Goal: Task Accomplishment & Management: Manage account settings

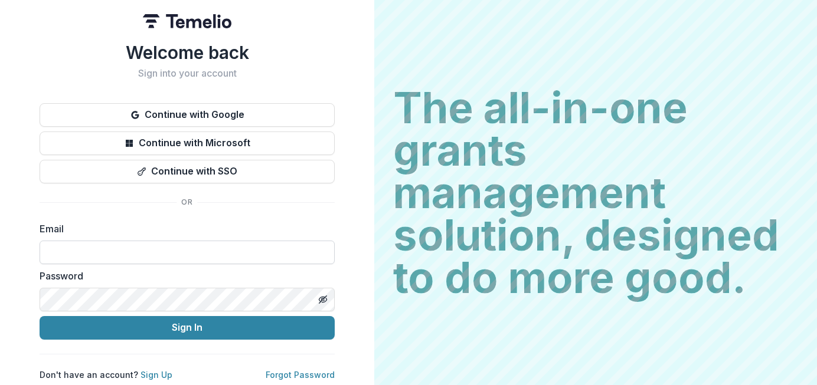
click at [130, 243] on input at bounding box center [187, 253] width 295 height 24
type input "**********"
click at [181, 339] on div "**********" at bounding box center [187, 211] width 295 height 339
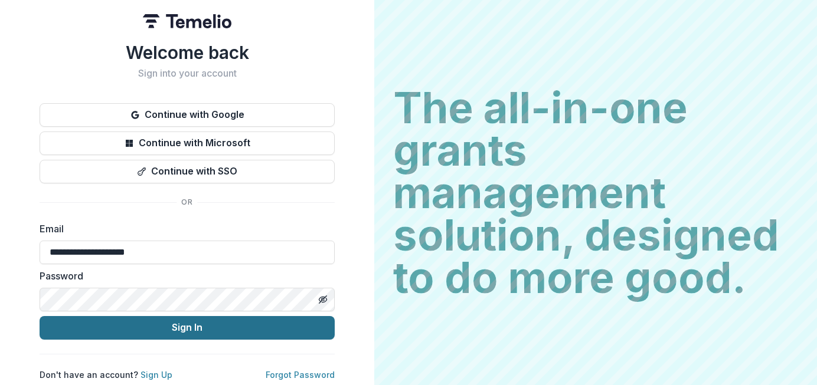
click at [185, 318] on button "Sign In" at bounding box center [187, 328] width 295 height 24
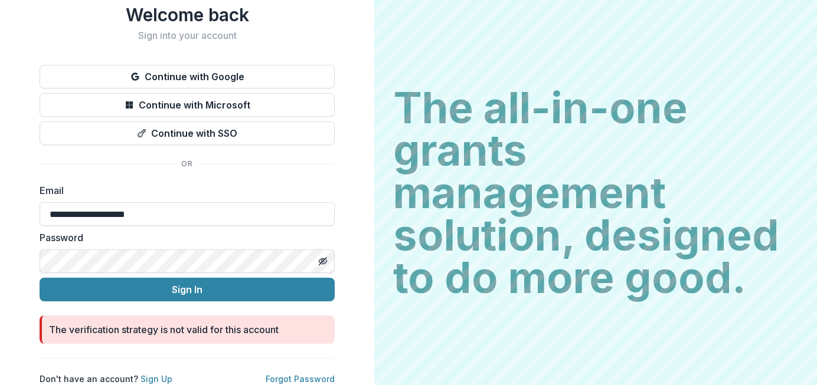
scroll to position [43, 0]
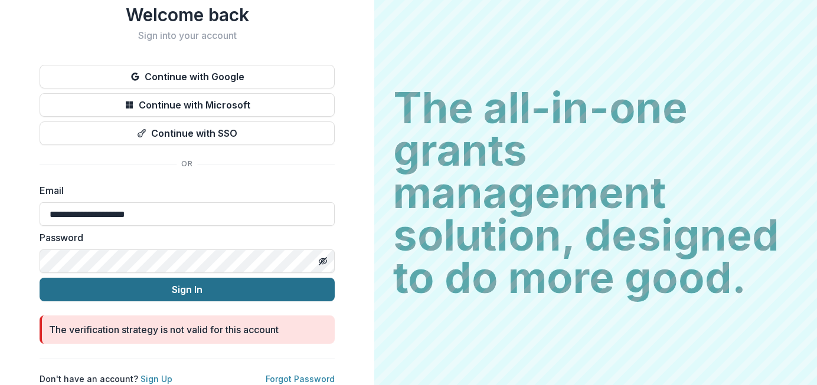
click at [163, 281] on button "Sign In" at bounding box center [187, 290] width 295 height 24
click at [265, 290] on button "Sign In" at bounding box center [187, 290] width 295 height 24
click at [226, 282] on button "Sign In" at bounding box center [187, 290] width 295 height 24
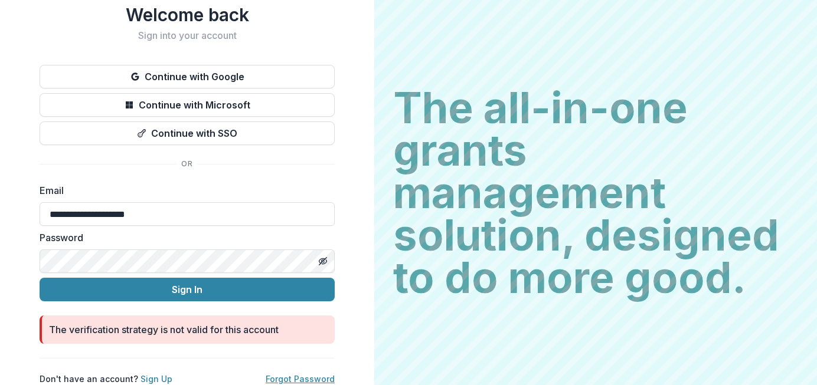
click at [307, 374] on link "Forgot Password" at bounding box center [300, 379] width 69 height 10
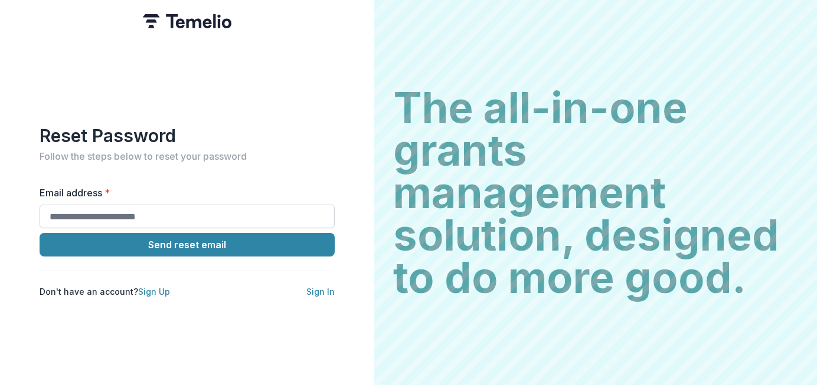
click at [189, 216] on input "Email address *" at bounding box center [187, 217] width 295 height 24
type input "**********"
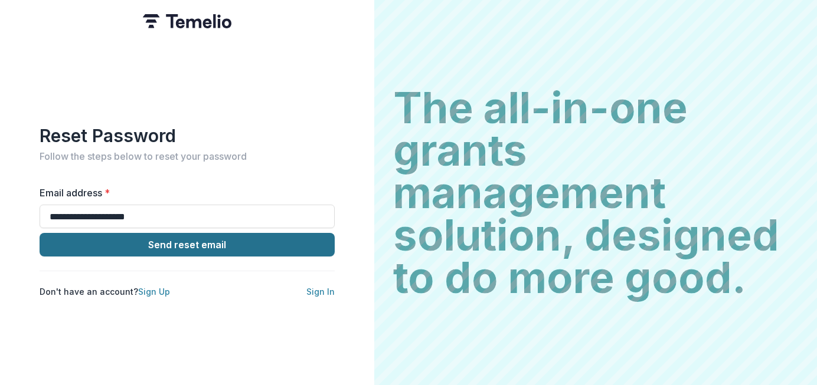
click at [259, 240] on button "Send reset email" at bounding box center [187, 245] width 295 height 24
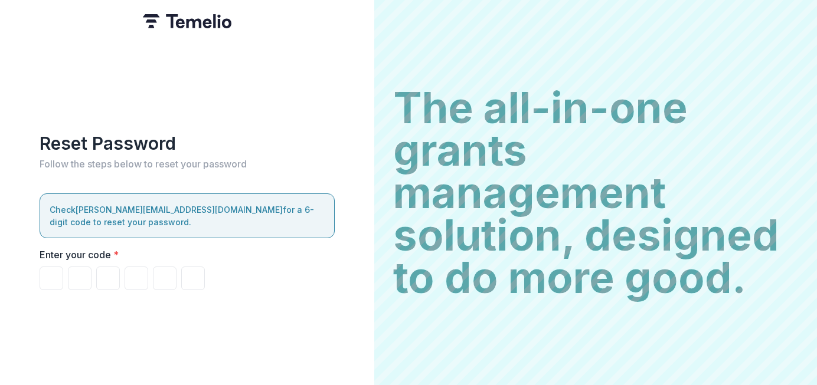
paste input "******"
type input "*"
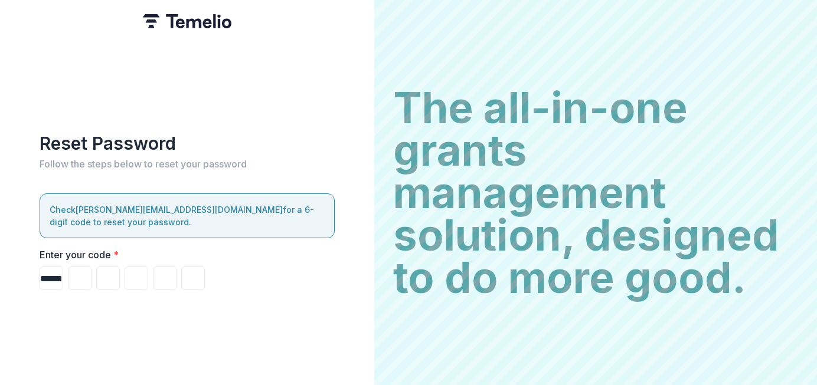
type input "*"
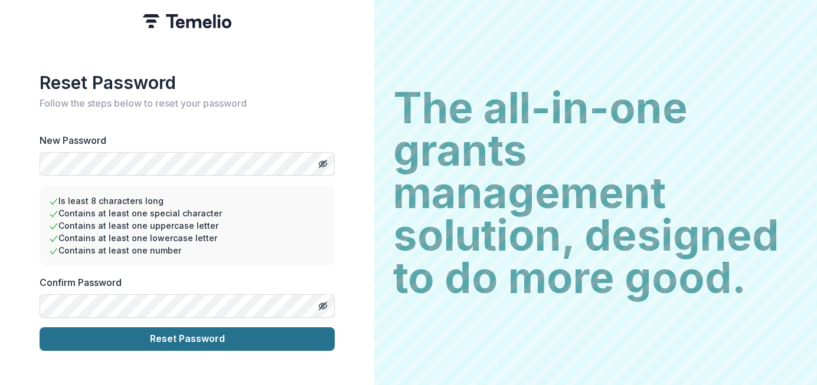
click at [264, 329] on button "Reset Password" at bounding box center [187, 340] width 295 height 24
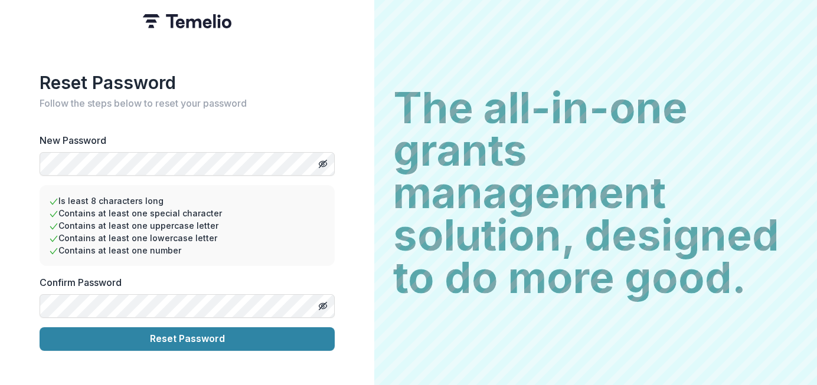
click at [279, 244] on li "Contains at least one number" at bounding box center [187, 250] width 276 height 12
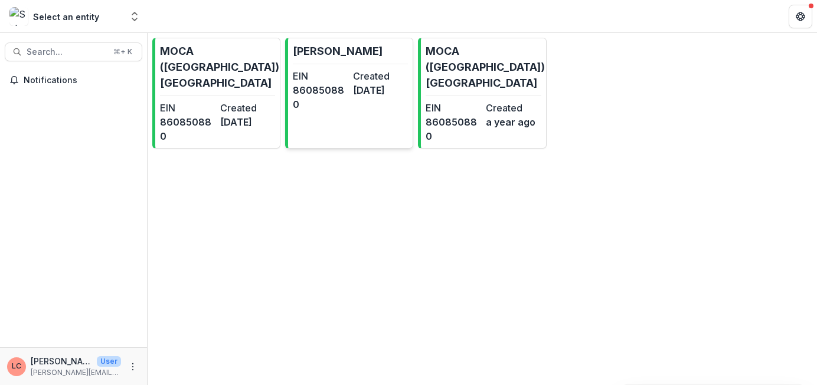
click at [355, 92] on dd "2 years ago" at bounding box center [380, 90] width 55 height 14
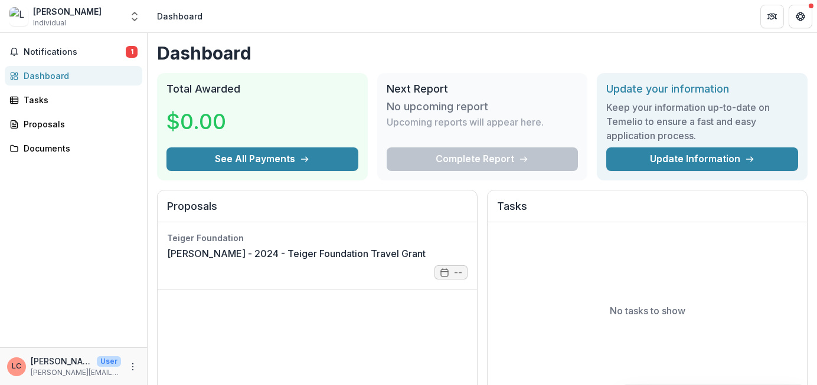
click at [398, 247] on link "Laura Copelin - 2024 - Teiger Foundation Travel Grant" at bounding box center [296, 254] width 259 height 14
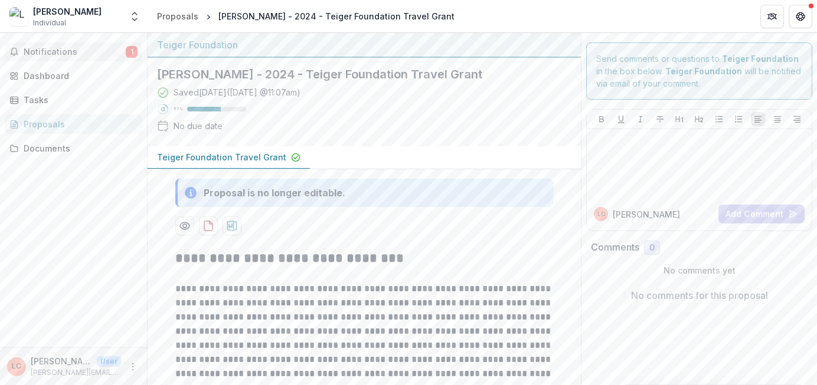
click at [63, 48] on span "Notifications" at bounding box center [75, 52] width 102 height 10
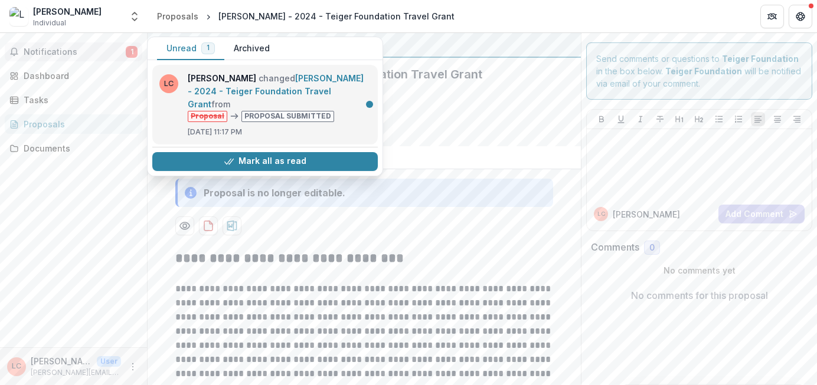
click at [316, 99] on link "Laura Copelin - 2024 - Teiger Foundation Travel Grant" at bounding box center [276, 91] width 176 height 36
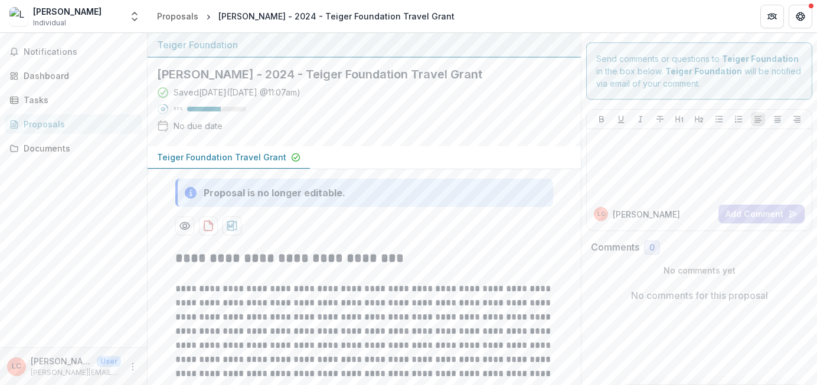
click at [241, 158] on p "Teiger Foundation Travel Grant" at bounding box center [221, 157] width 129 height 12
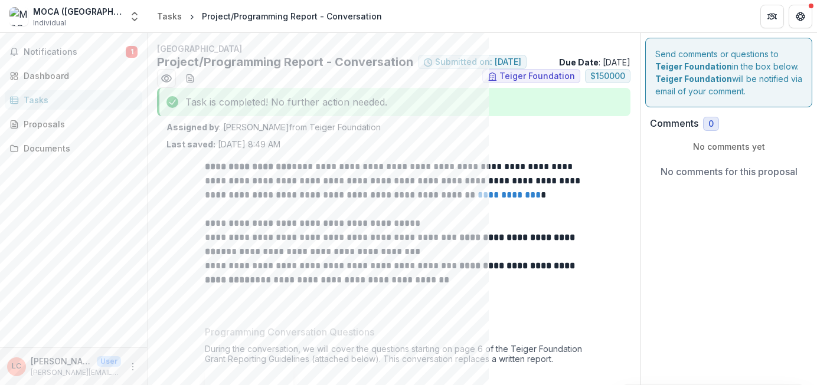
click at [47, 100] on div "Tasks" at bounding box center [78, 100] width 109 height 12
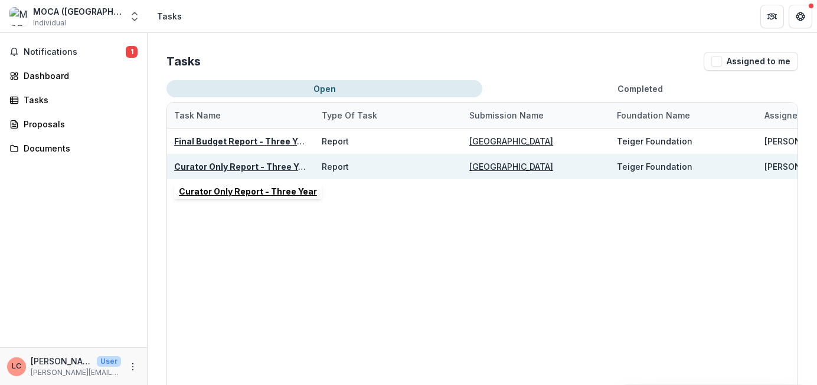
click at [272, 166] on u "Curator Only Report - Three Year" at bounding box center [243, 167] width 138 height 10
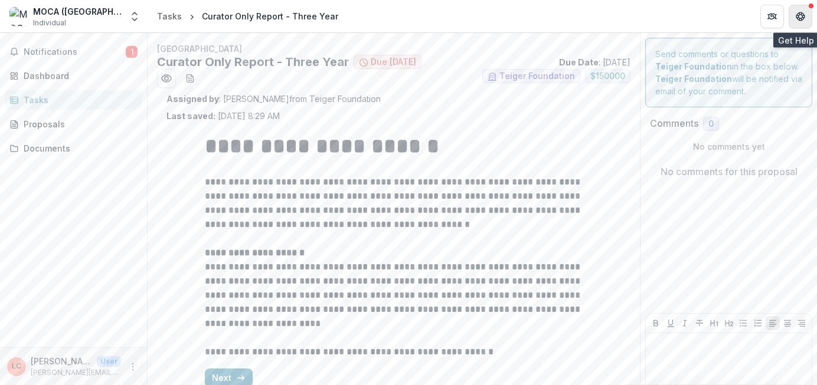
click at [797, 20] on icon "Get Help" at bounding box center [800, 16] width 9 height 9
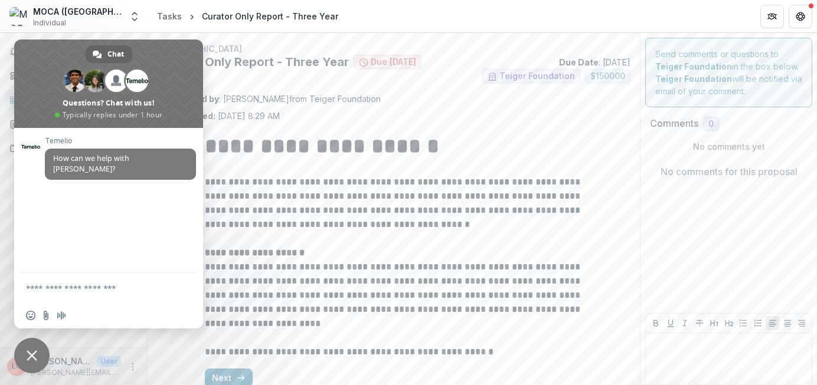
click at [36, 348] on span "Close chat" at bounding box center [31, 355] width 35 height 35
